Goal: Navigation & Orientation: Find specific page/section

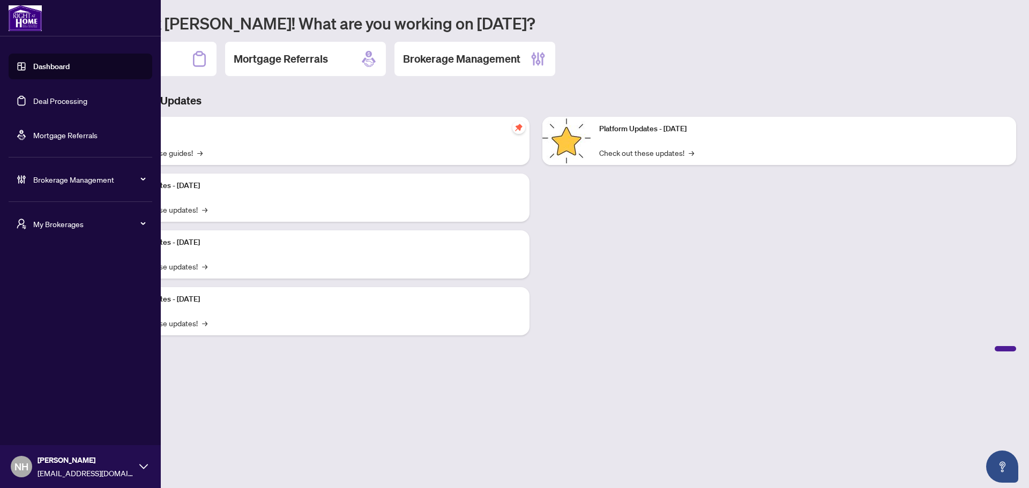
click at [44, 224] on span "My Brokerages" at bounding box center [88, 224] width 111 height 12
click at [43, 265] on span "[PERSON_NAME]" at bounding box center [84, 267] width 122 height 12
